Goal: Task Accomplishment & Management: Use online tool/utility

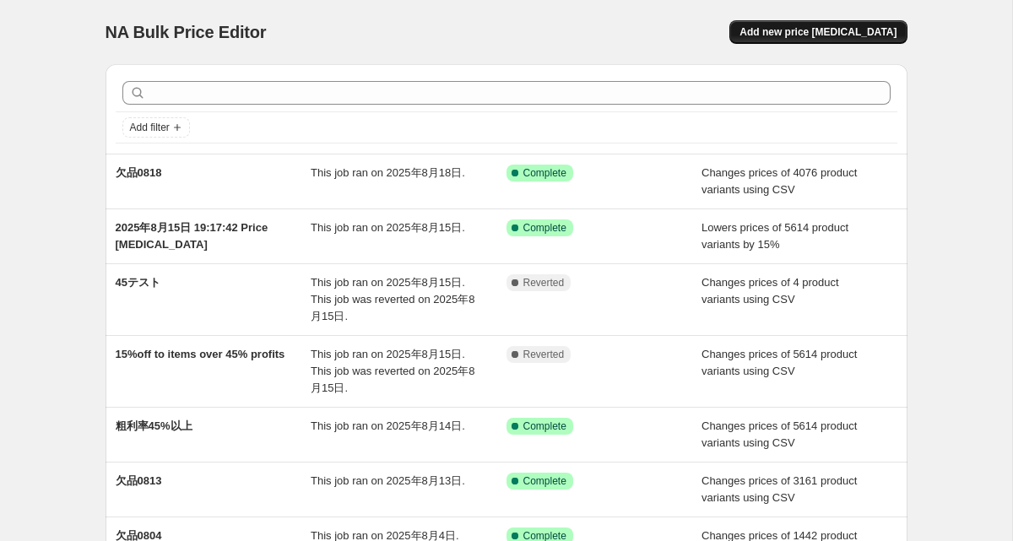
click at [853, 31] on span "Add new price [MEDICAL_DATA]" at bounding box center [818, 32] width 157 height 14
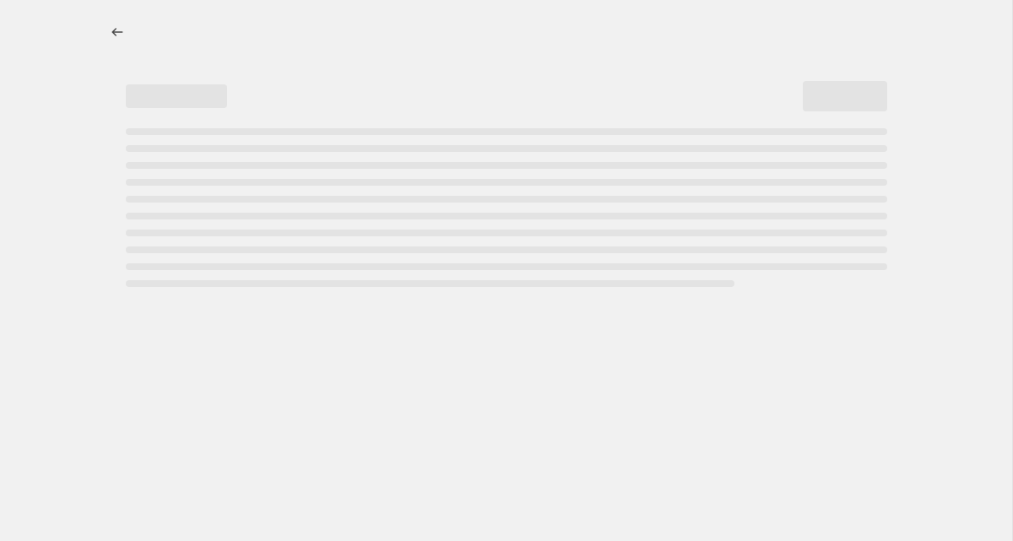
select select "percentage"
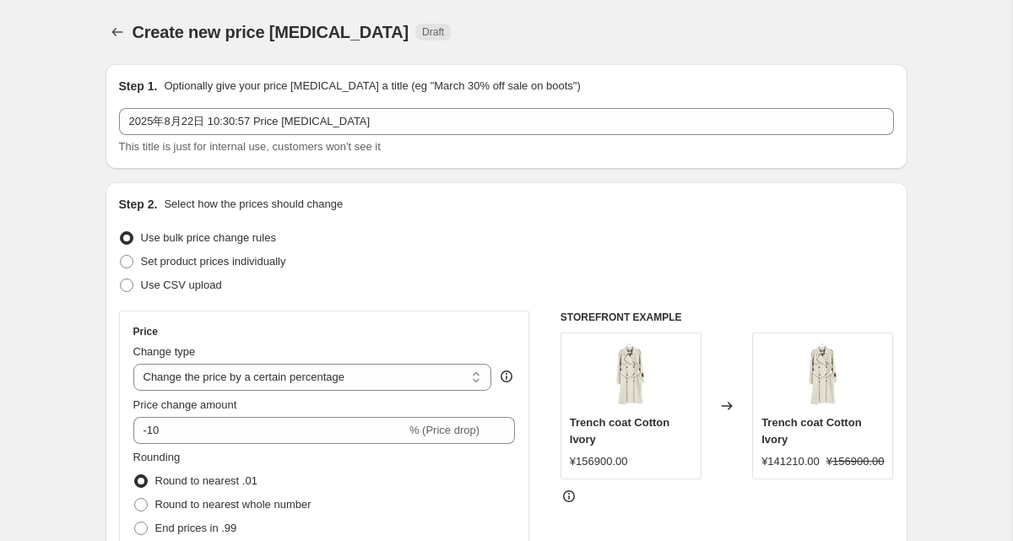
scroll to position [63, 0]
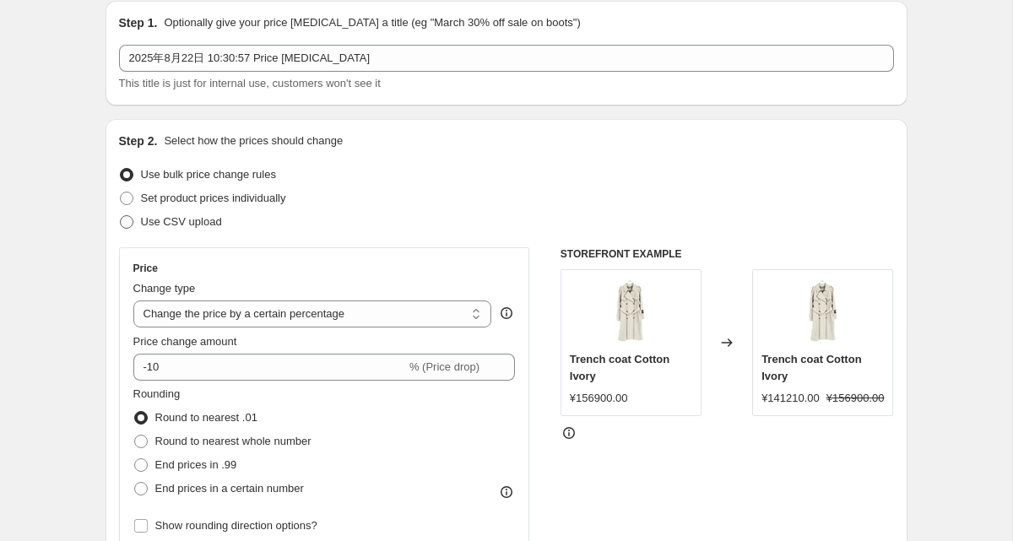
click at [177, 218] on span "Use CSV upload" at bounding box center [181, 221] width 81 height 13
click at [121, 216] on input "Use CSV upload" at bounding box center [120, 215] width 1 height 1
radio input "true"
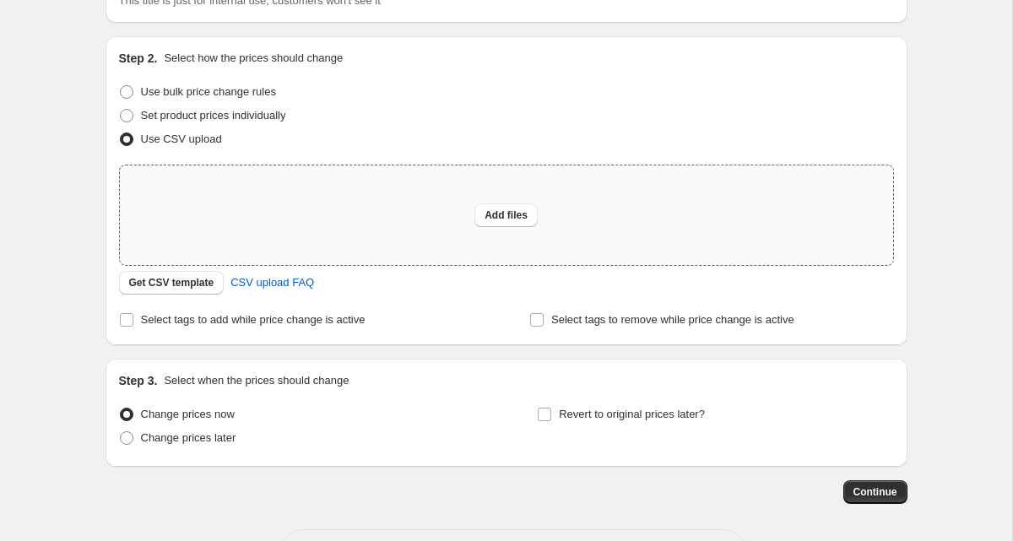
scroll to position [212, 0]
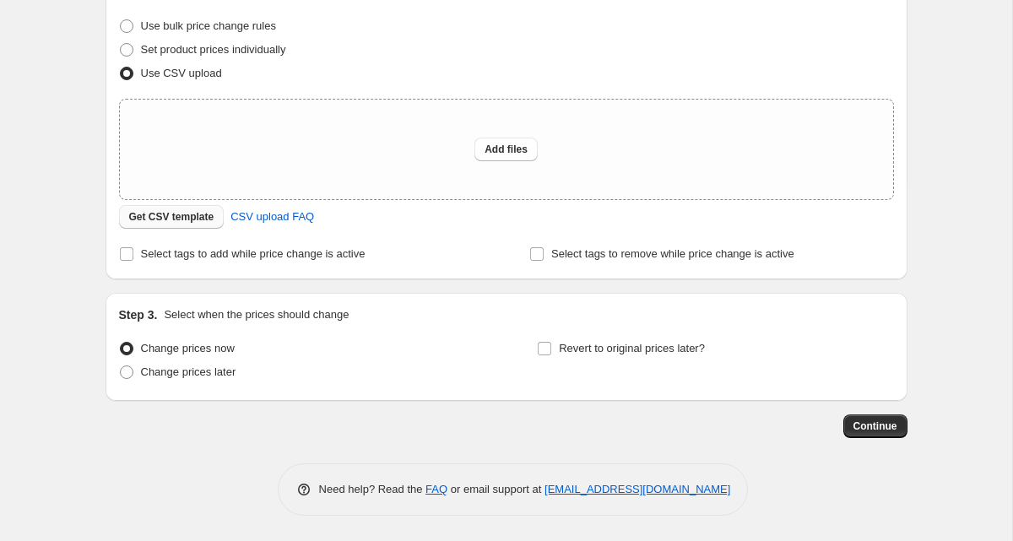
click at [170, 219] on span "Get CSV template" at bounding box center [171, 217] width 85 height 14
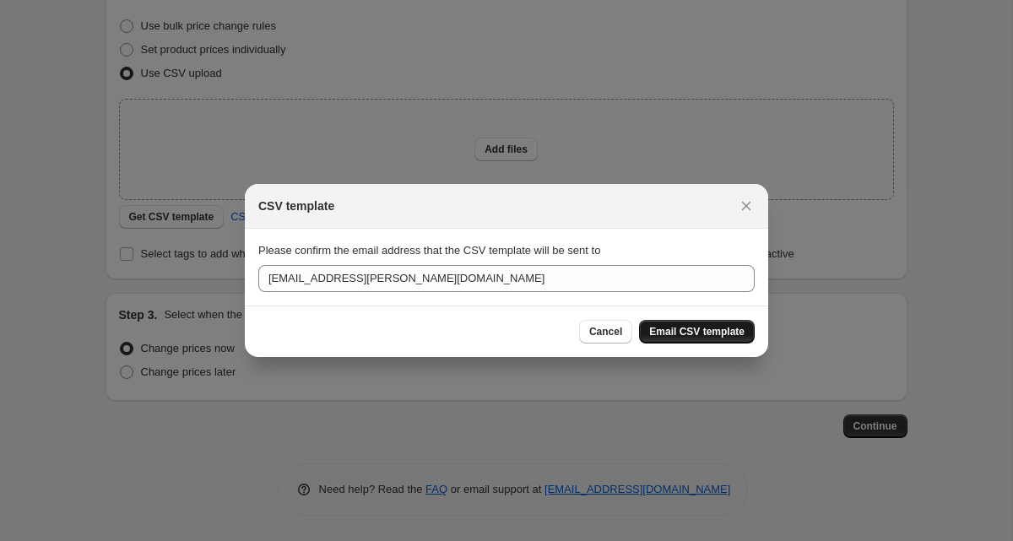
click at [685, 334] on span "Email CSV template" at bounding box center [696, 332] width 95 height 14
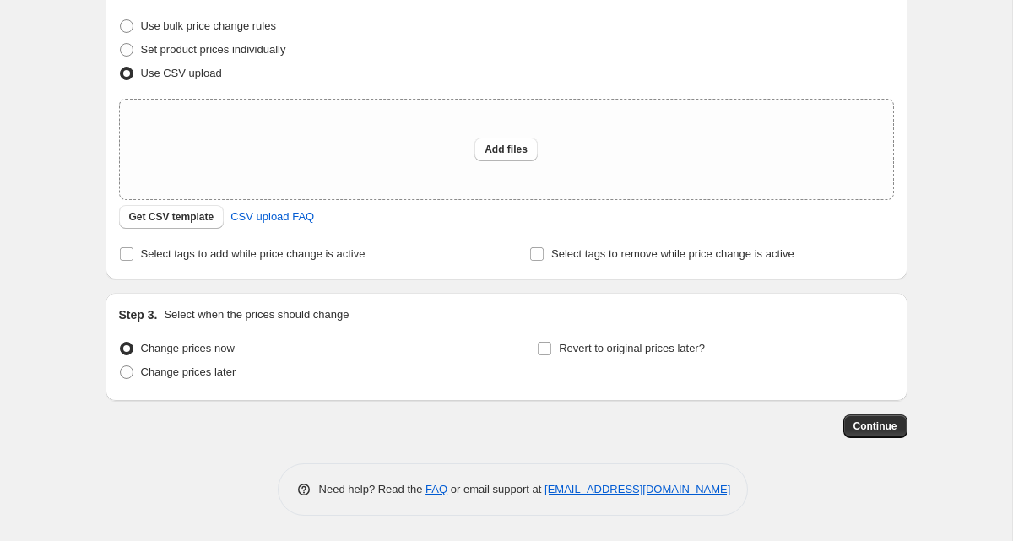
click at [71, 180] on div "Create new price [MEDICAL_DATA]. This page is ready Create new price [MEDICAL_D…" at bounding box center [506, 164] width 1012 height 753
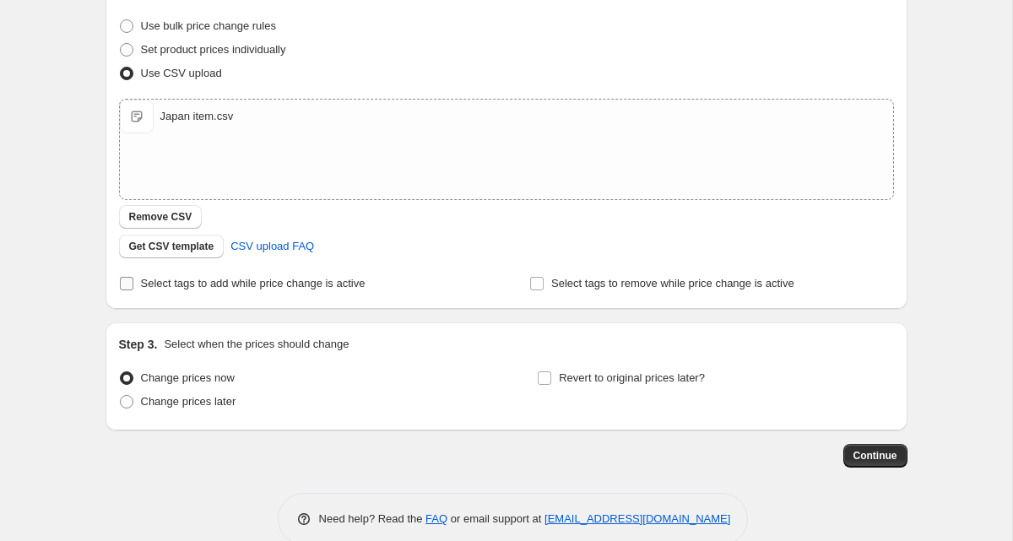
click at [125, 285] on input "Select tags to add while price change is active" at bounding box center [127, 284] width 14 height 14
checkbox input "true"
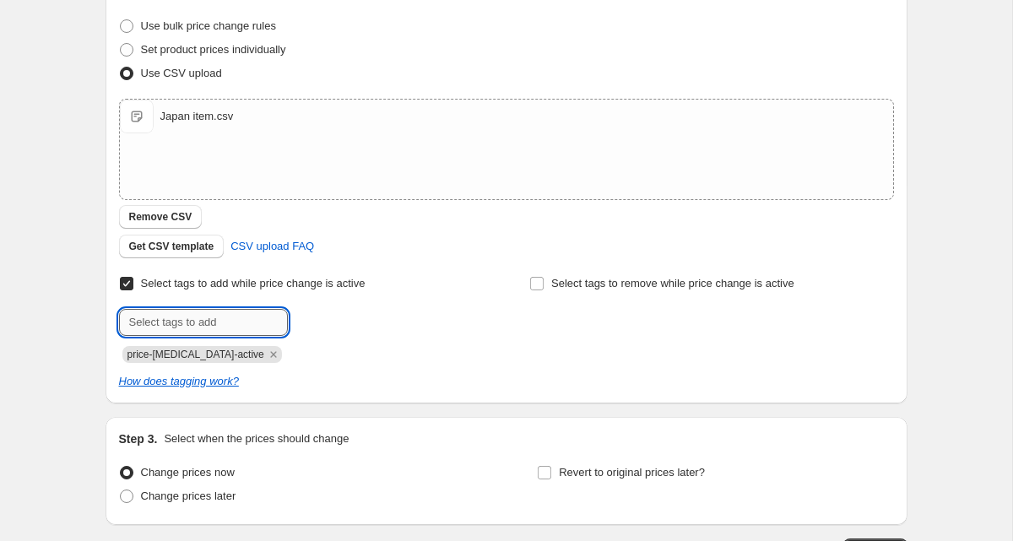
click at [180, 322] on input "text" at bounding box center [203, 322] width 169 height 27
type input "じ"
type input "[GEOGRAPHIC_DATA]"
click at [329, 318] on span "[GEOGRAPHIC_DATA]" at bounding box center [378, 321] width 108 height 12
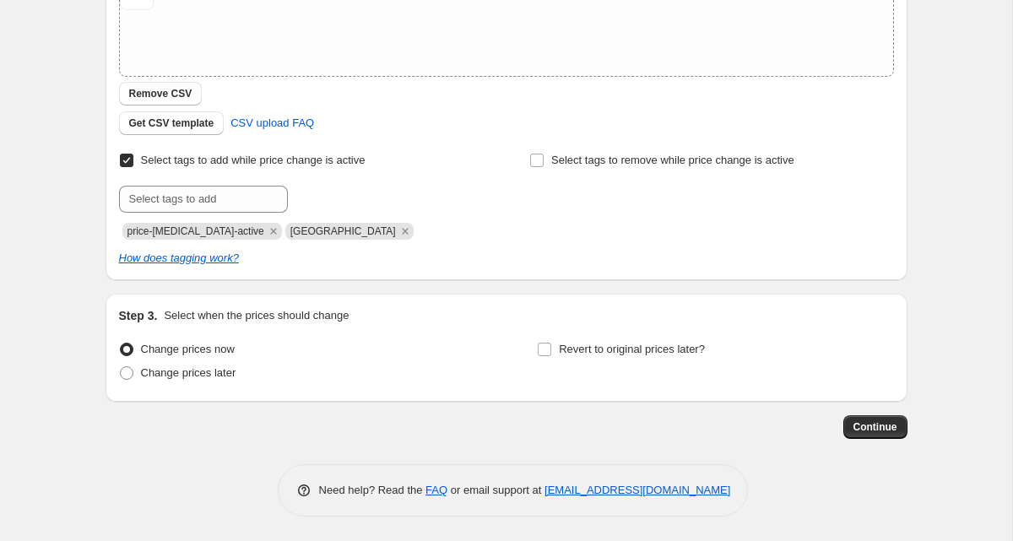
scroll to position [336, 0]
click at [859, 425] on span "Continue" at bounding box center [876, 427] width 44 height 14
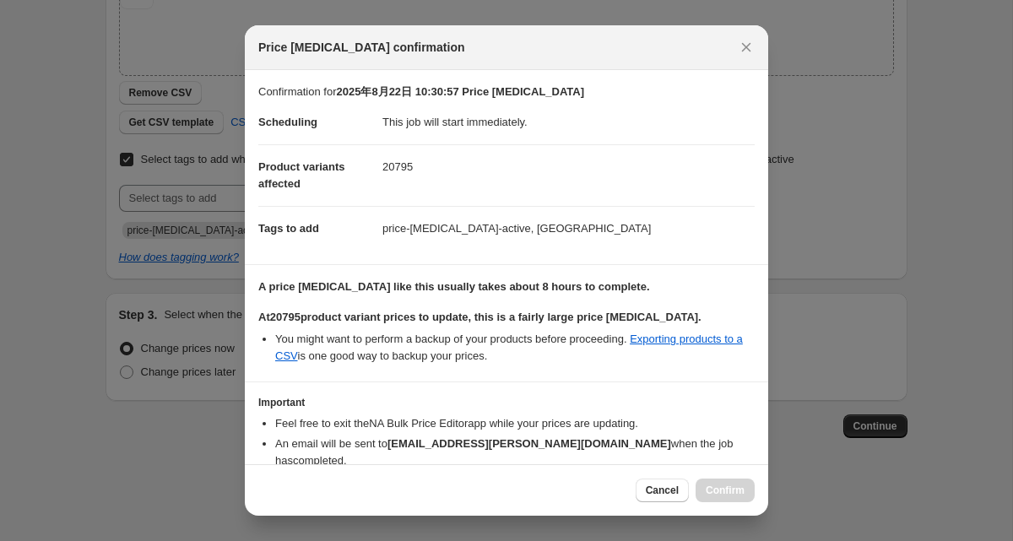
scroll to position [77, 0]
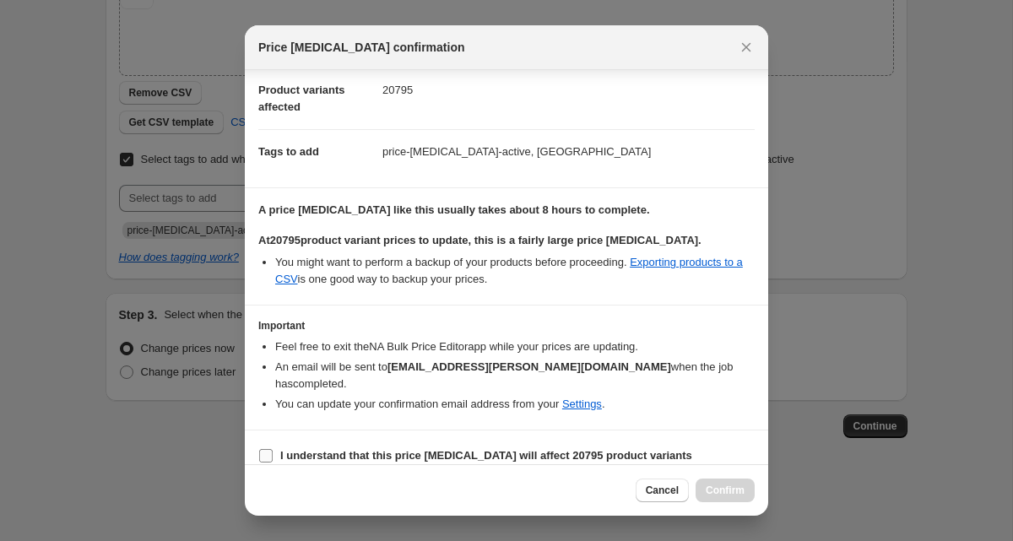
click at [309, 449] on b "I understand that this price [MEDICAL_DATA] will affect 20795 product variants" at bounding box center [486, 455] width 412 height 13
click at [273, 449] on input "I understand that this price [MEDICAL_DATA] will affect 20795 product variants" at bounding box center [266, 456] width 14 height 14
checkbox input "true"
click at [714, 499] on button "Confirm" at bounding box center [725, 491] width 59 height 24
